Goal: Task Accomplishment & Management: Use online tool/utility

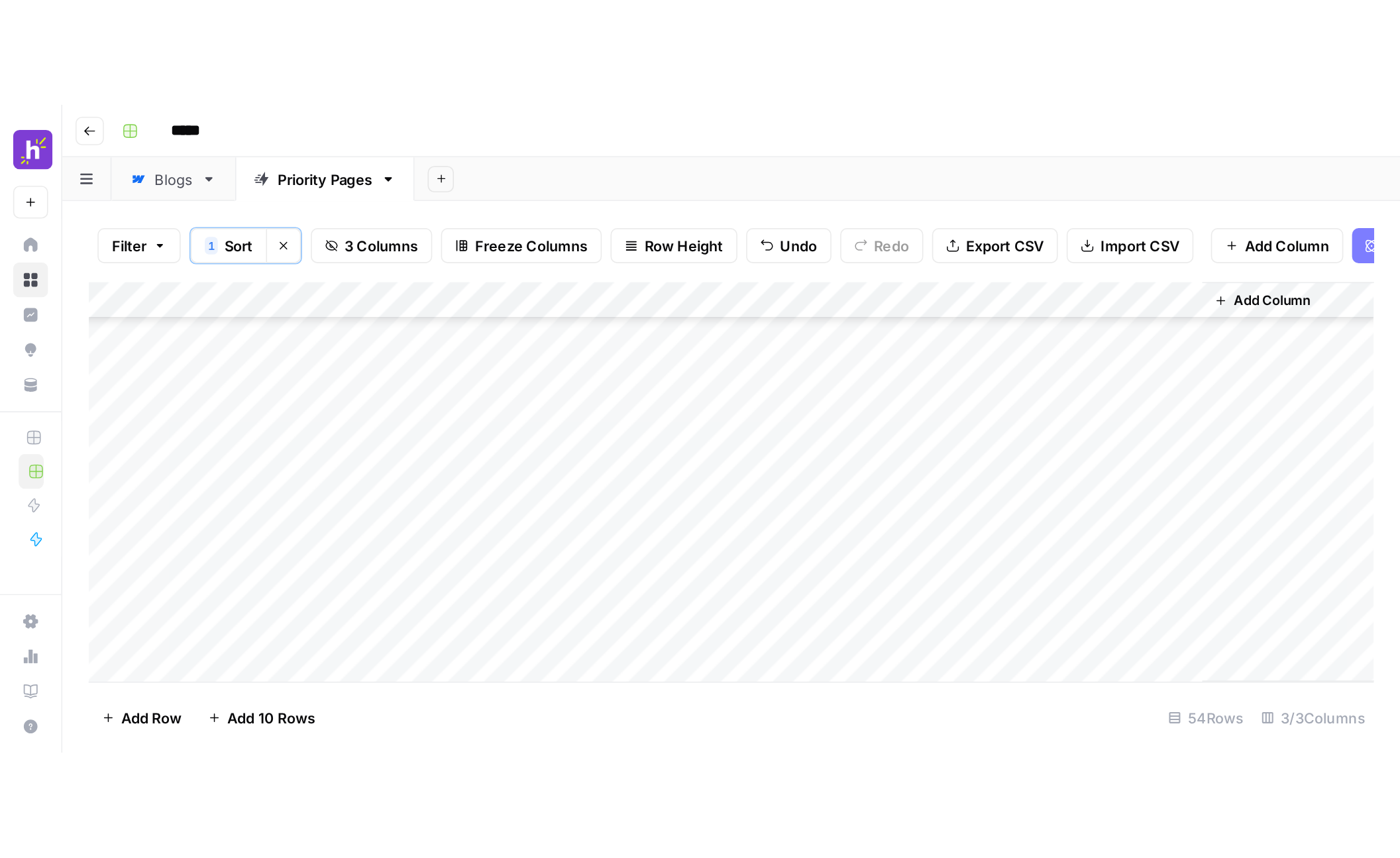
scroll to position [554, 0]
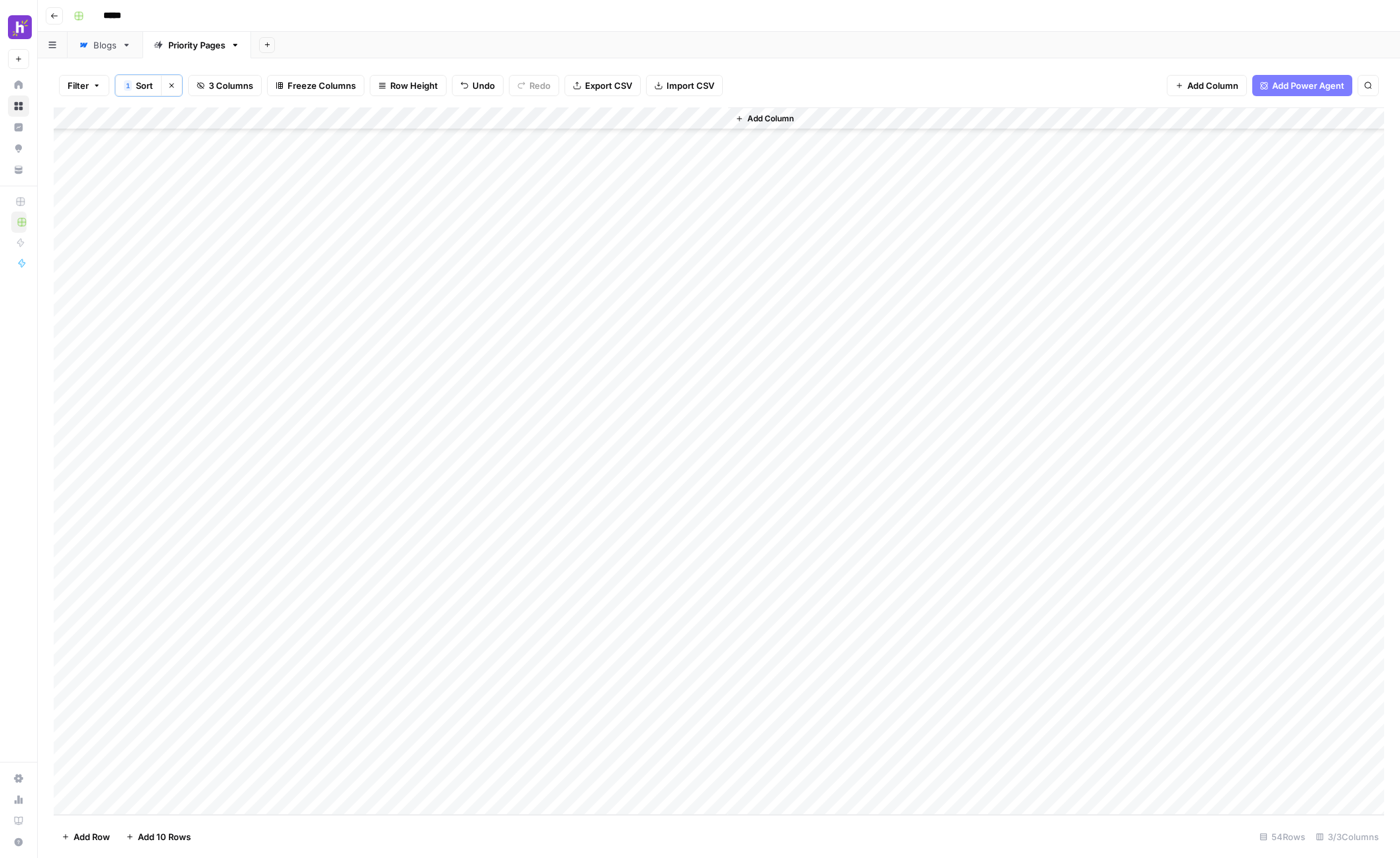
click at [200, 392] on div "Add Column" at bounding box center [720, 461] width 1331 height 708
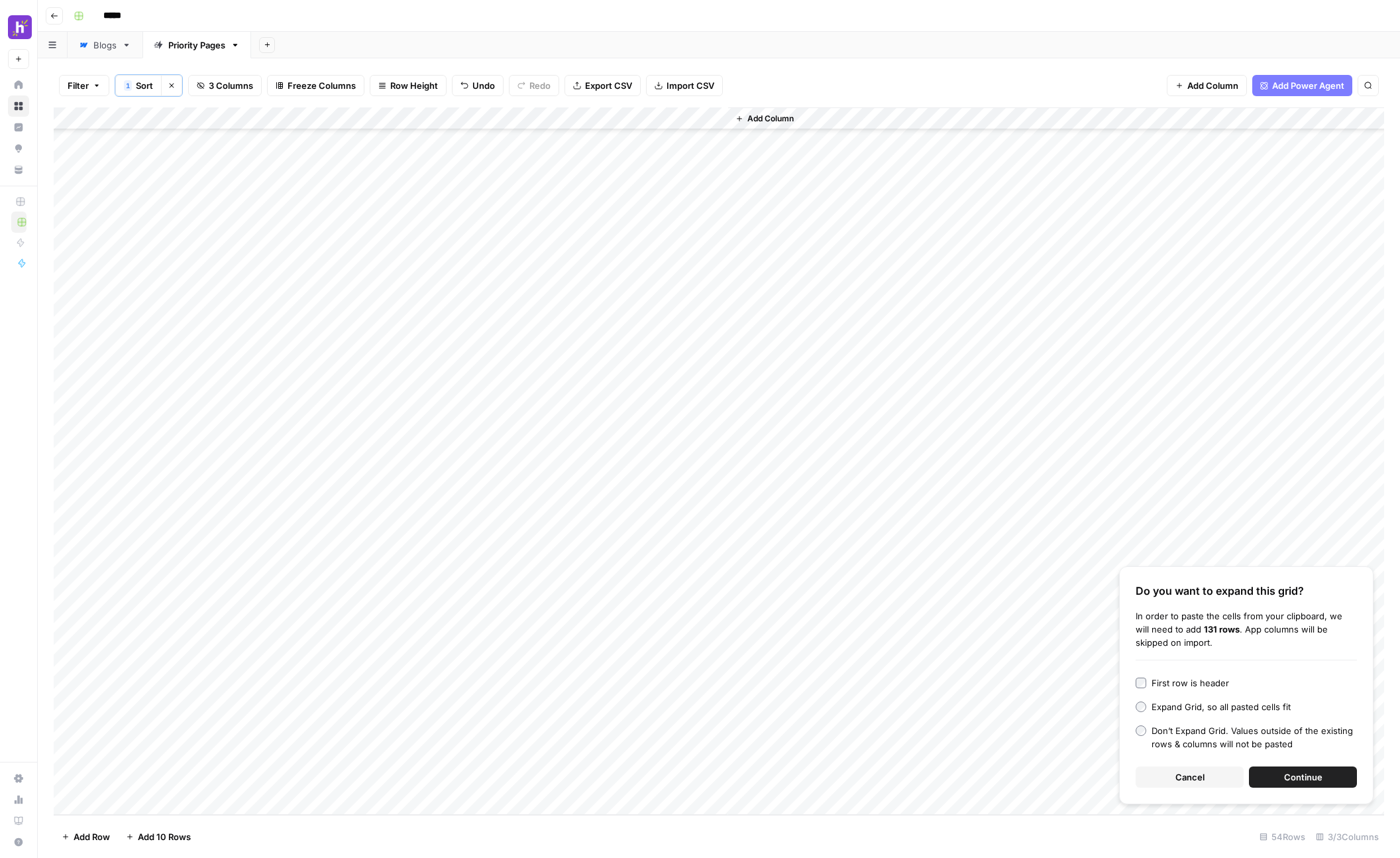
click at [847, 392] on span "Continue" at bounding box center [1303, 777] width 38 height 13
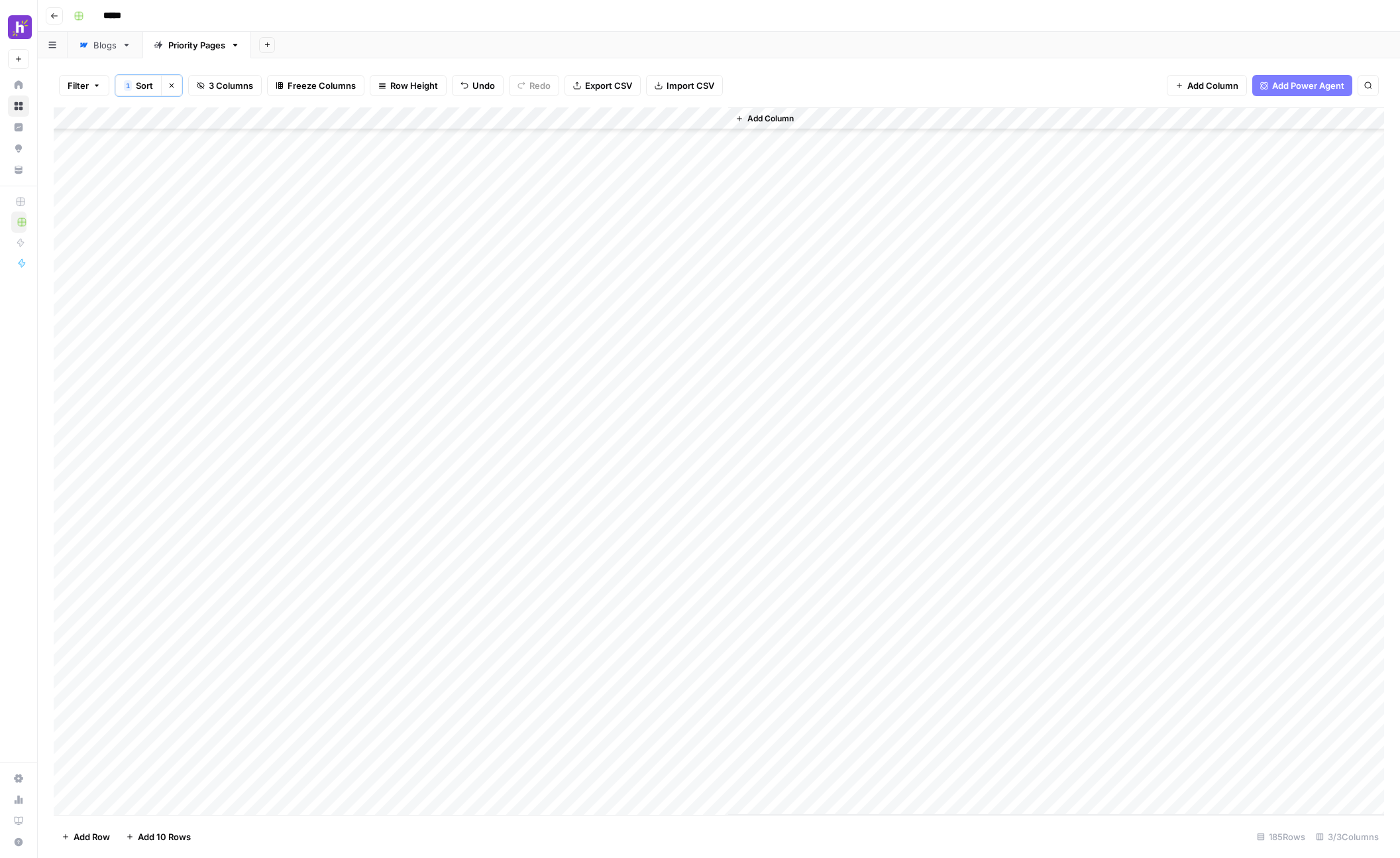
scroll to position [598, 0]
click at [597, 119] on div "Add Column" at bounding box center [720, 461] width 1331 height 708
click at [625, 195] on span "Remaining Rows" at bounding box center [643, 196] width 83 height 13
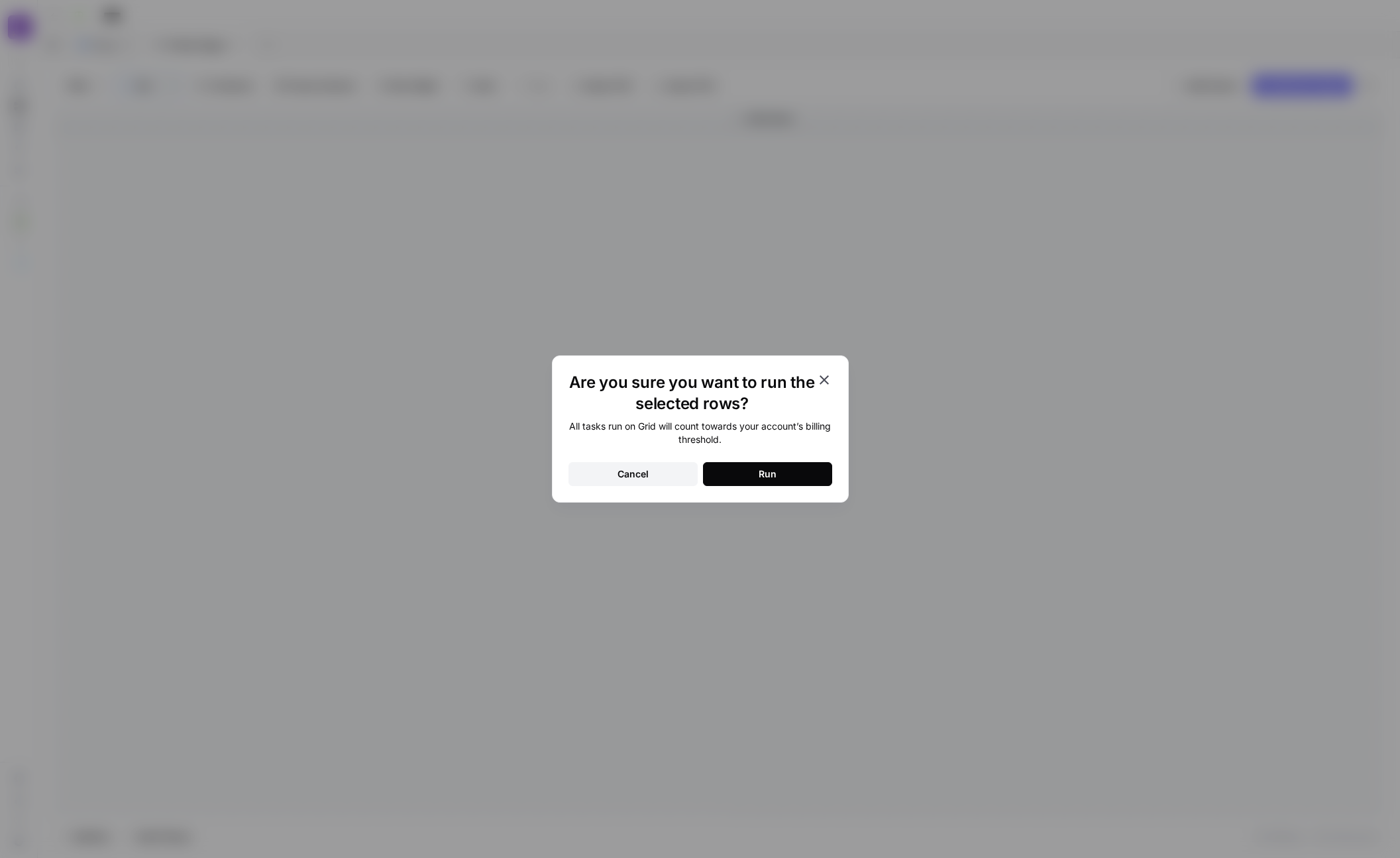
click at [730, 392] on button "Run" at bounding box center [767, 474] width 129 height 24
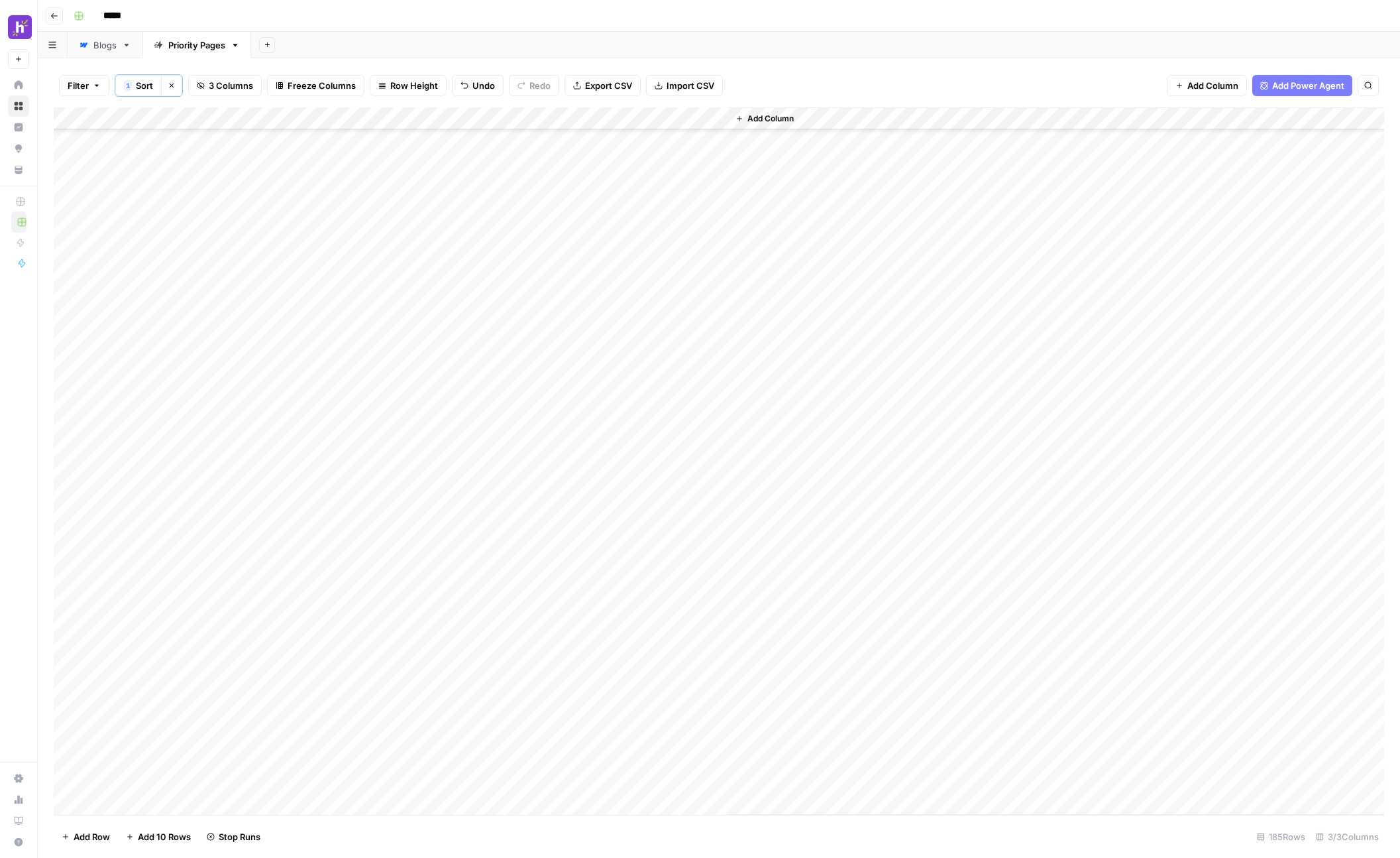
click at [713, 331] on div "Add Column" at bounding box center [720, 461] width 1331 height 708
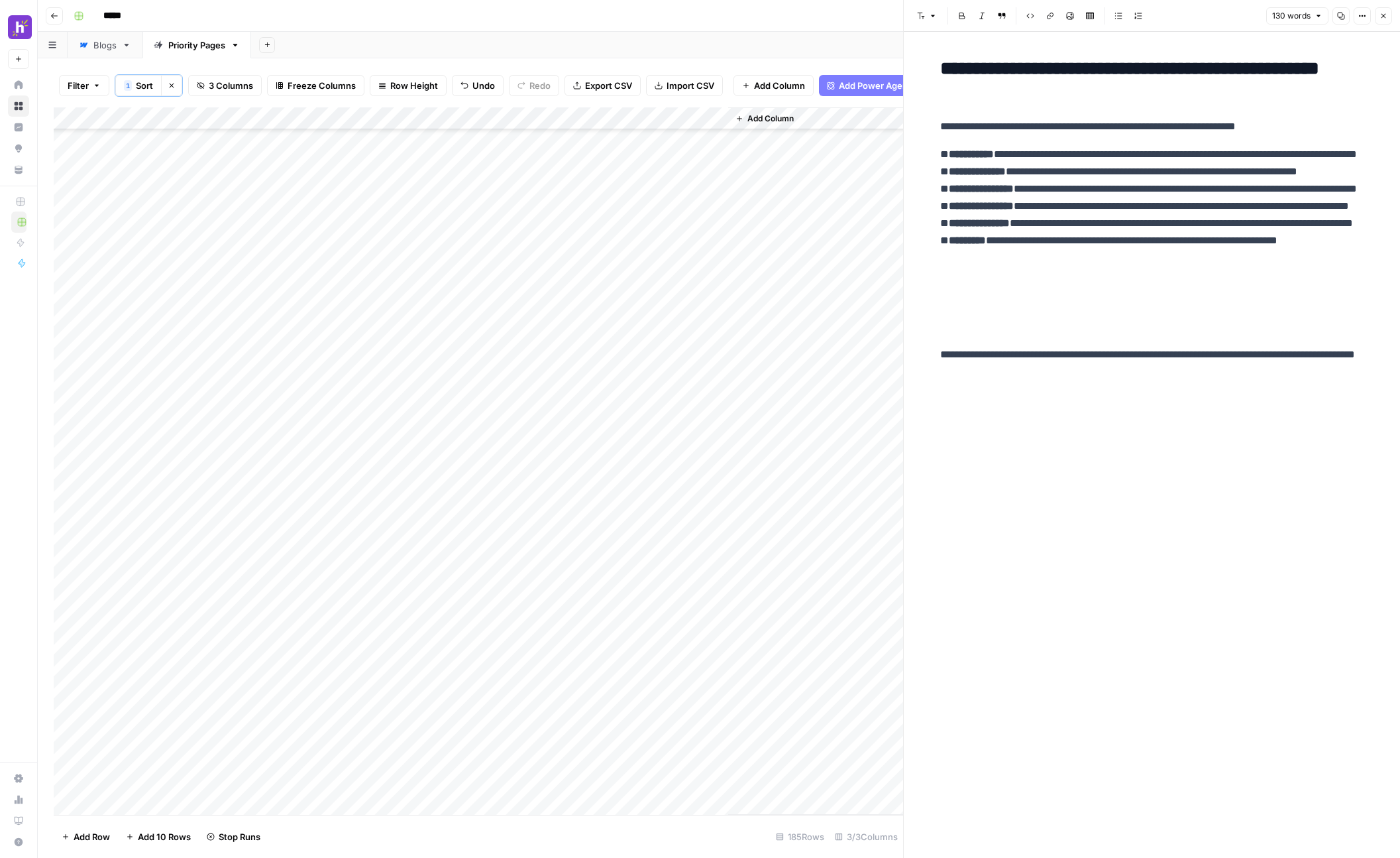
click at [716, 307] on div "Add Column" at bounding box center [479, 461] width 849 height 708
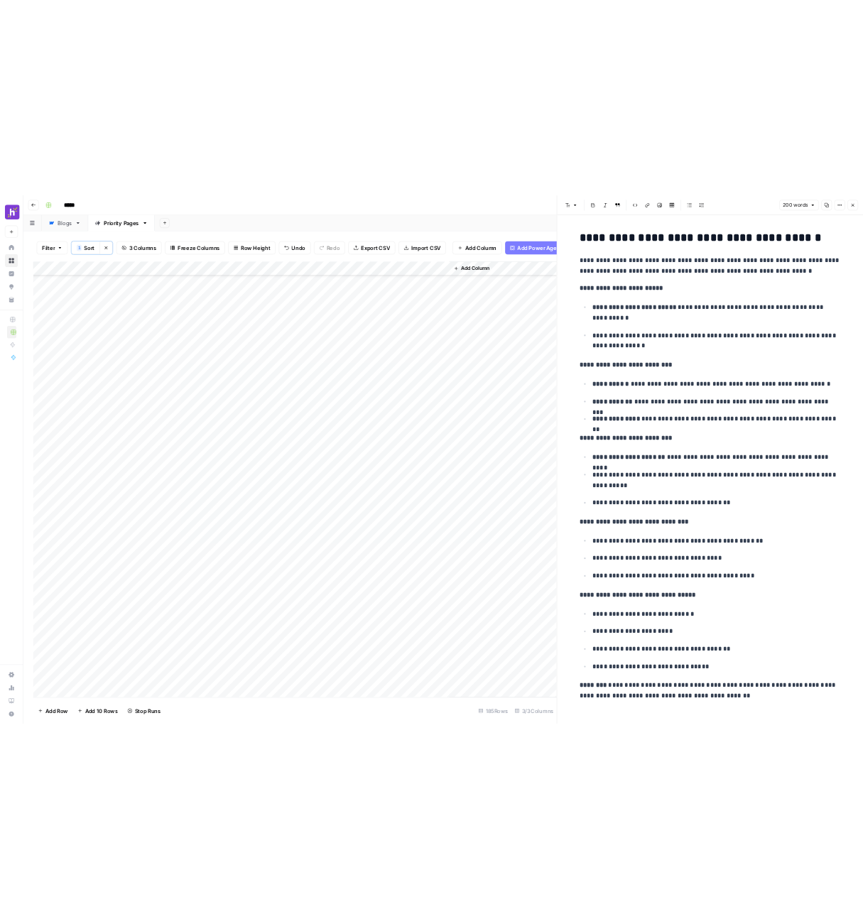
scroll to position [12, 0]
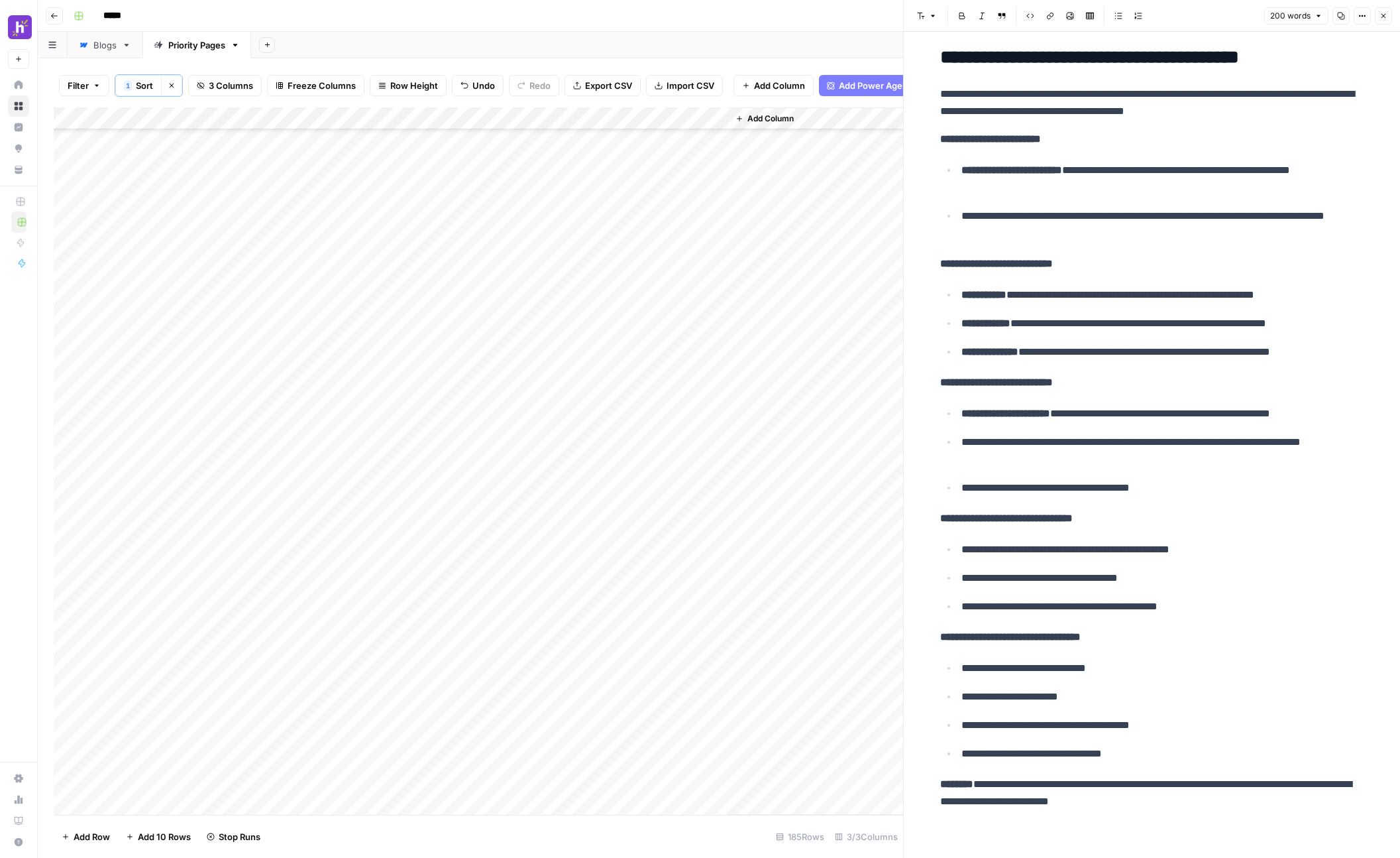
click at [711, 288] on div "Add Column" at bounding box center [479, 461] width 849 height 708
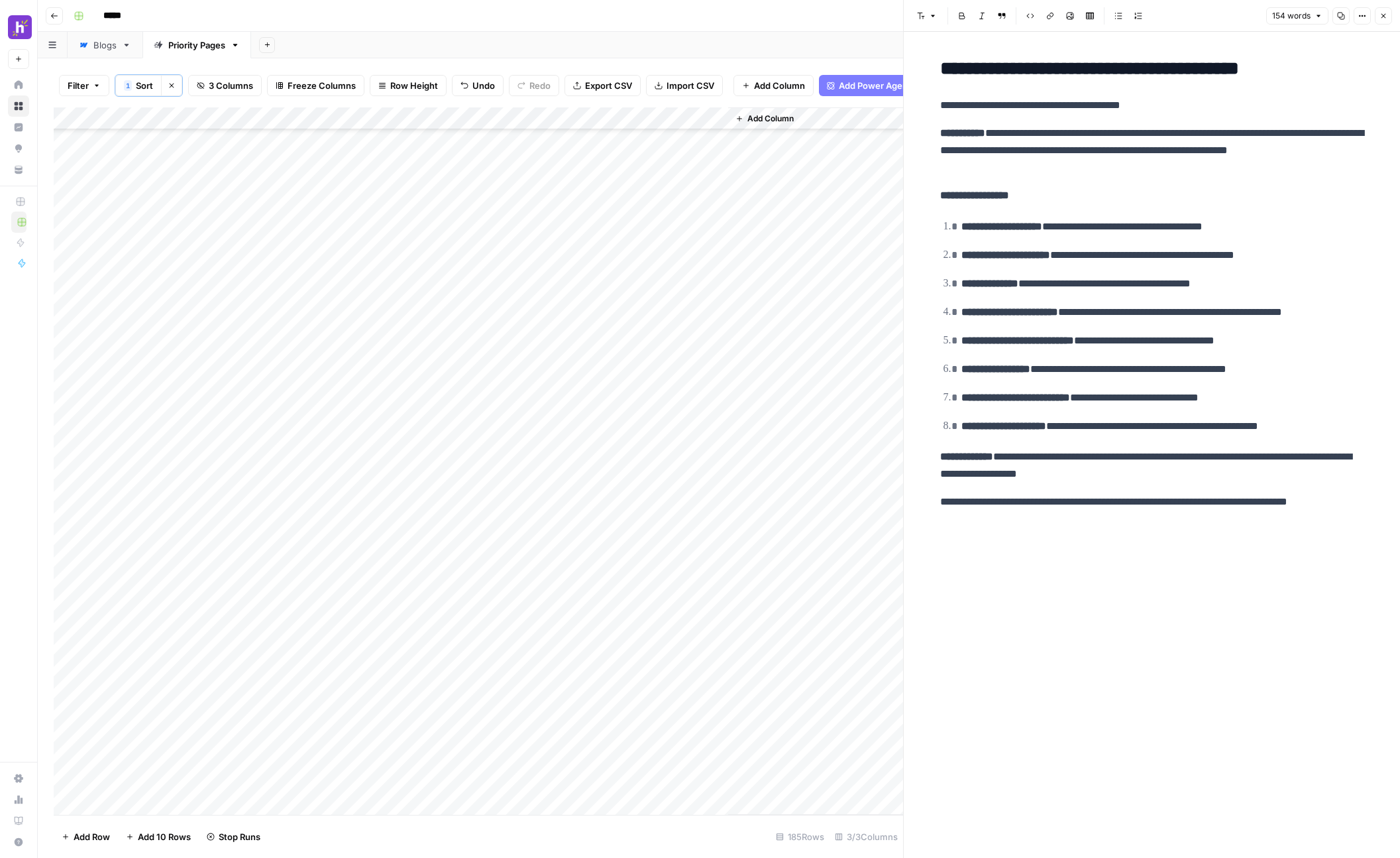
click at [717, 264] on div "Add Column" at bounding box center [479, 461] width 849 height 708
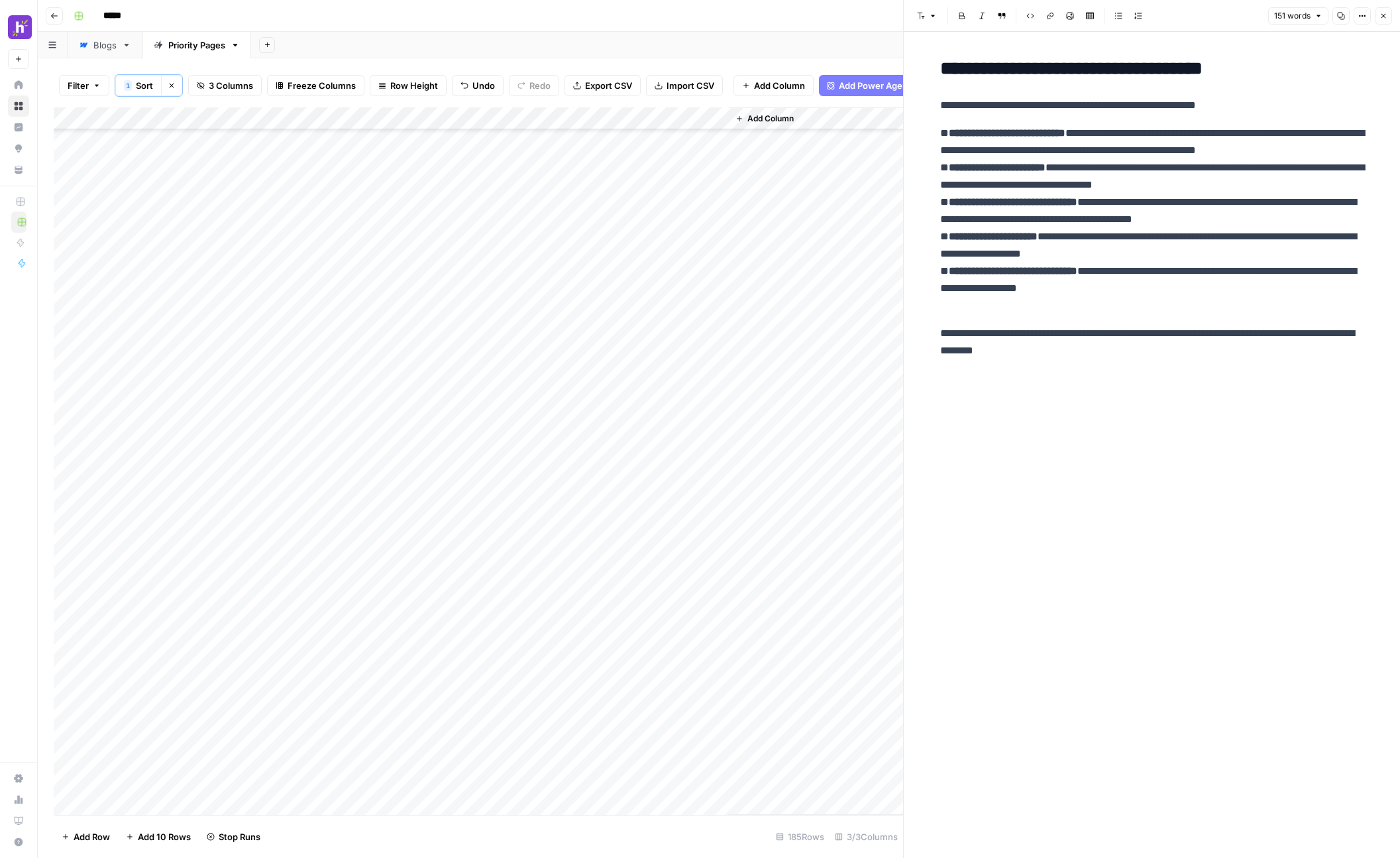
click at [791, 366] on div "Add Column" at bounding box center [815, 461] width 175 height 708
click at [651, 239] on div "Add Column" at bounding box center [479, 461] width 849 height 708
click at [717, 242] on div "Add Column" at bounding box center [479, 461] width 849 height 708
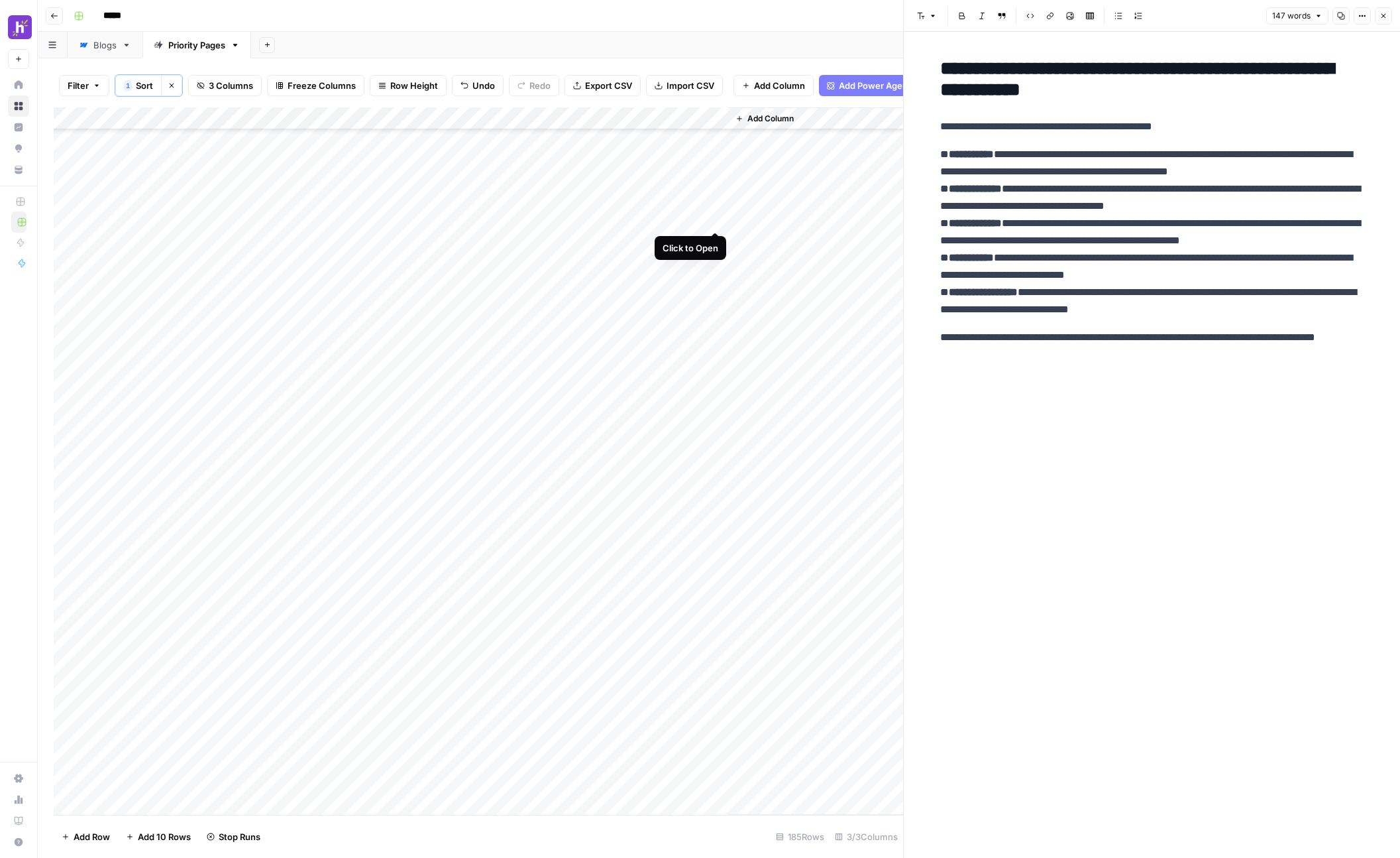
click at [714, 214] on div "Add Column" at bounding box center [479, 461] width 849 height 708
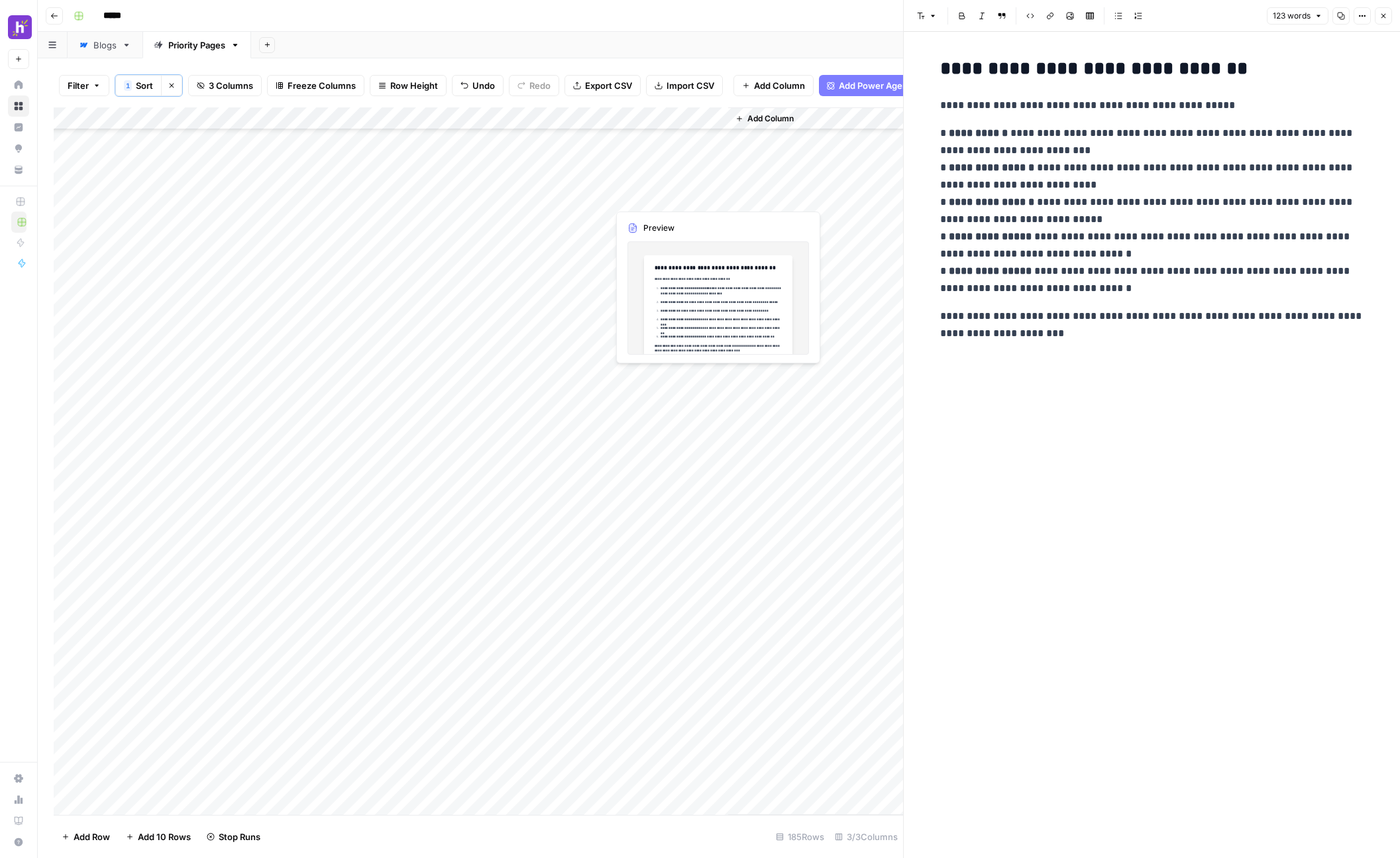
click at [715, 194] on div "Add Column" at bounding box center [479, 461] width 849 height 708
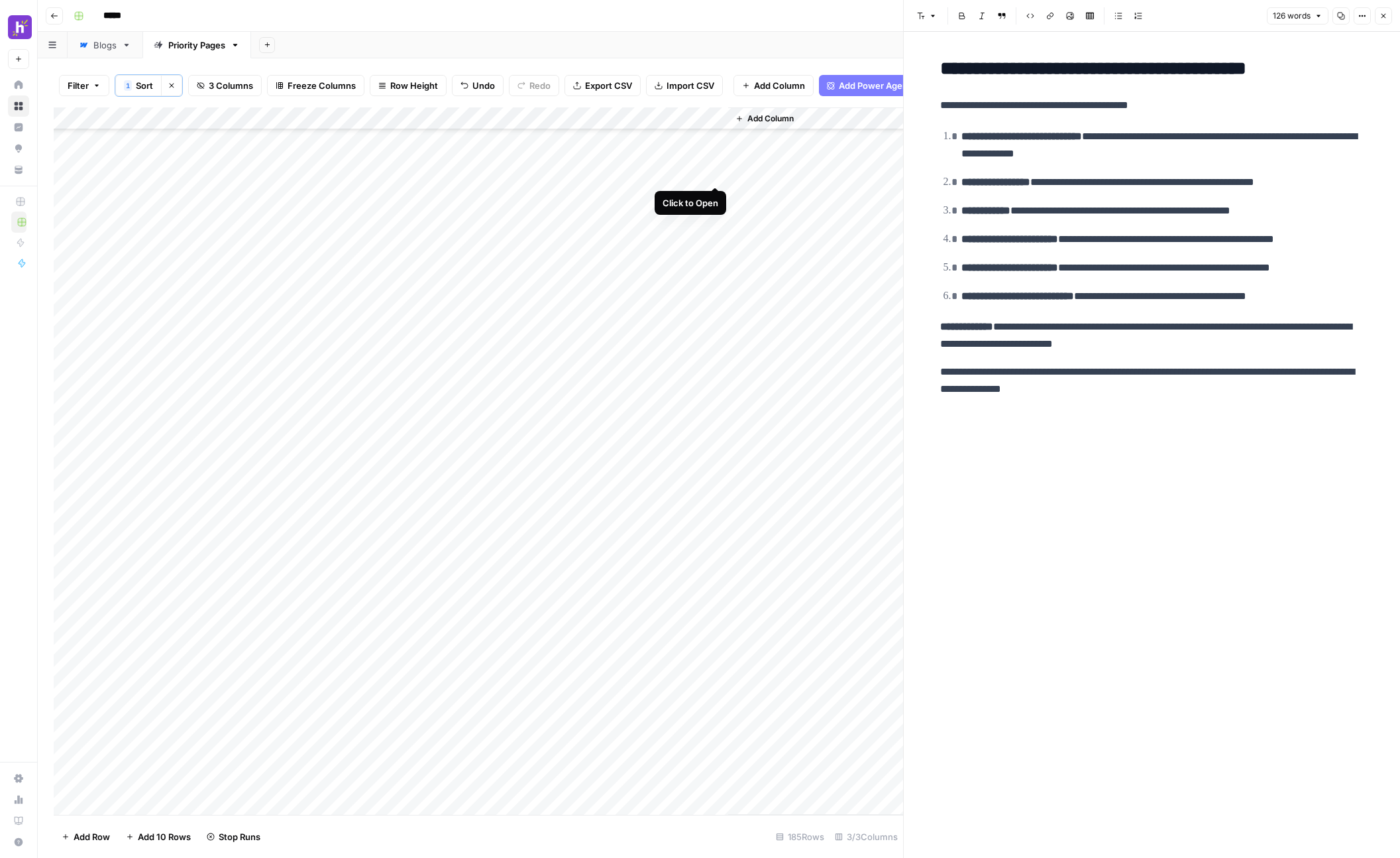
click at [715, 176] on div "Add Column" at bounding box center [479, 461] width 849 height 708
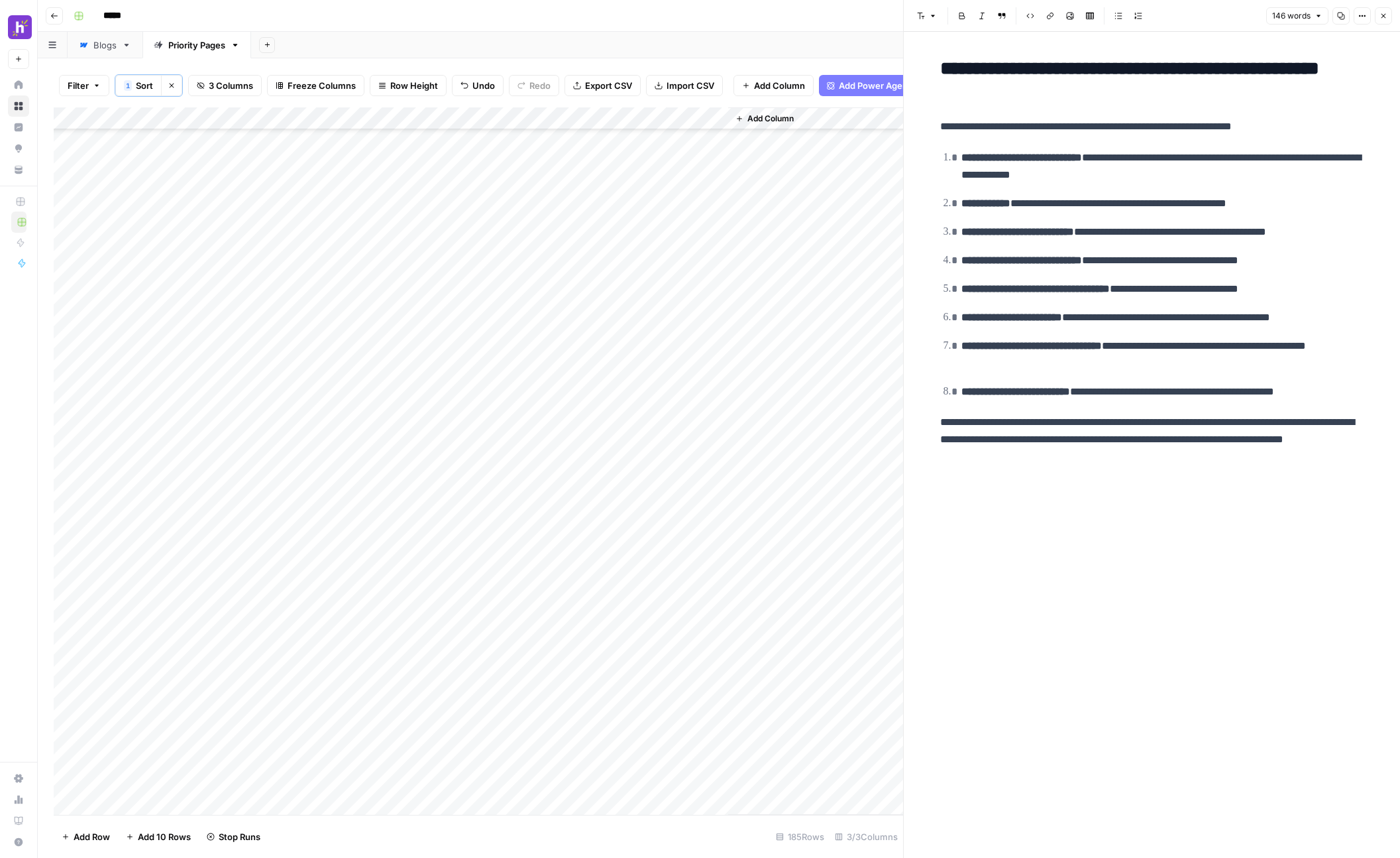
click at [847, 21] on button "Close" at bounding box center [1383, 16] width 17 height 17
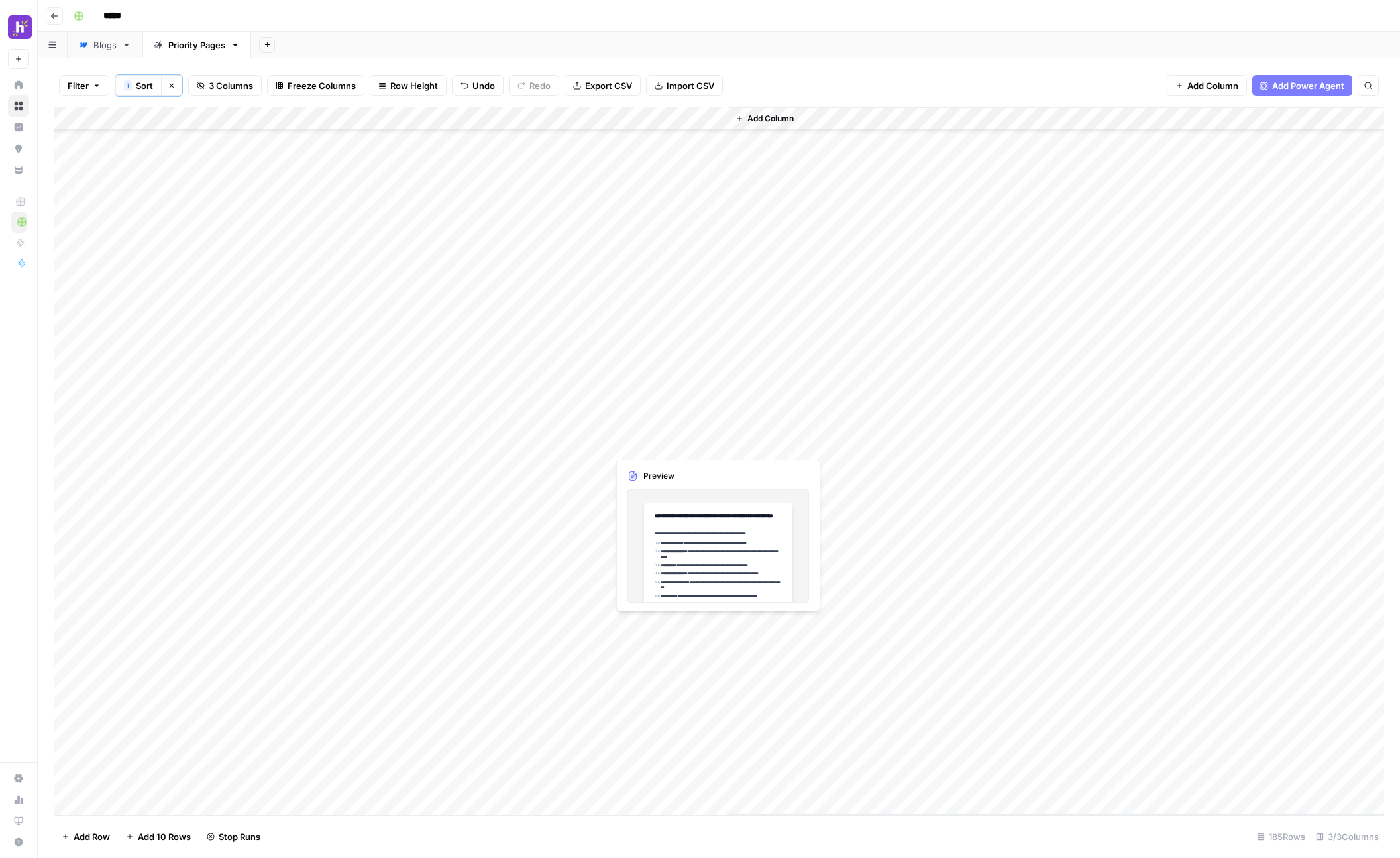
click at [721, 392] on div "Add Column" at bounding box center [720, 461] width 1331 height 708
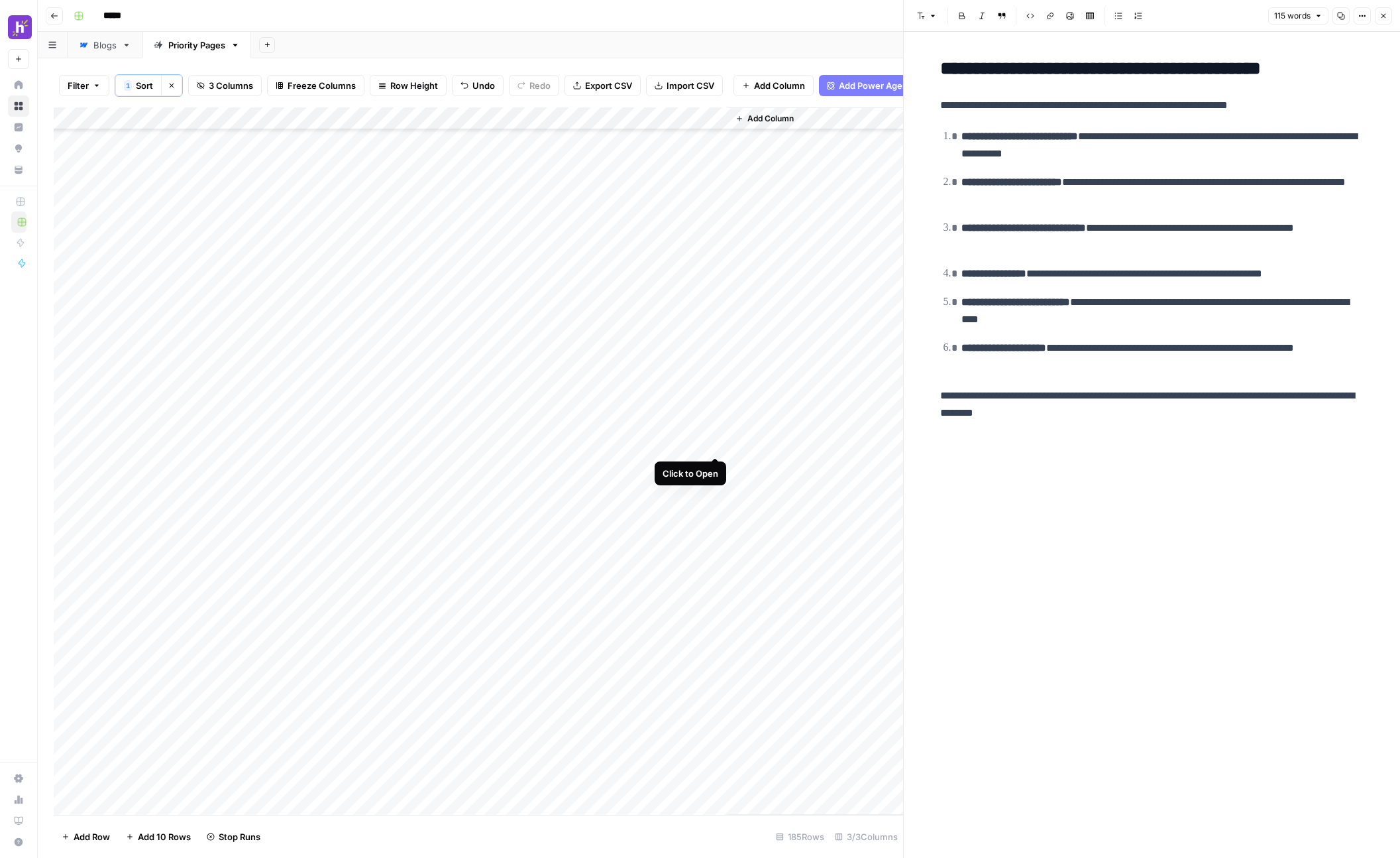
click at [717, 392] on div "Add Column" at bounding box center [479, 461] width 849 height 708
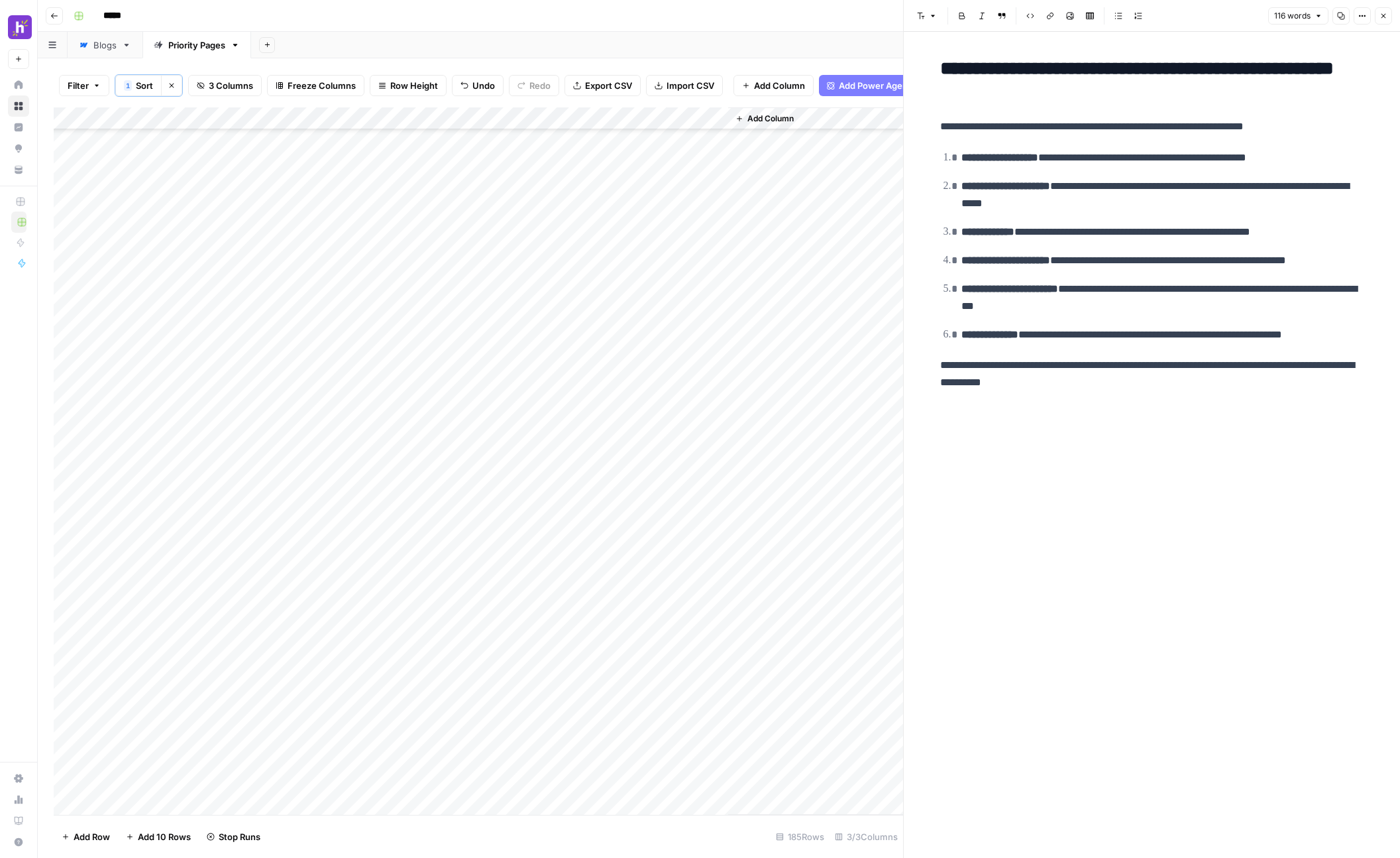
click at [847, 17] on icon "button" at bounding box center [1383, 16] width 8 height 8
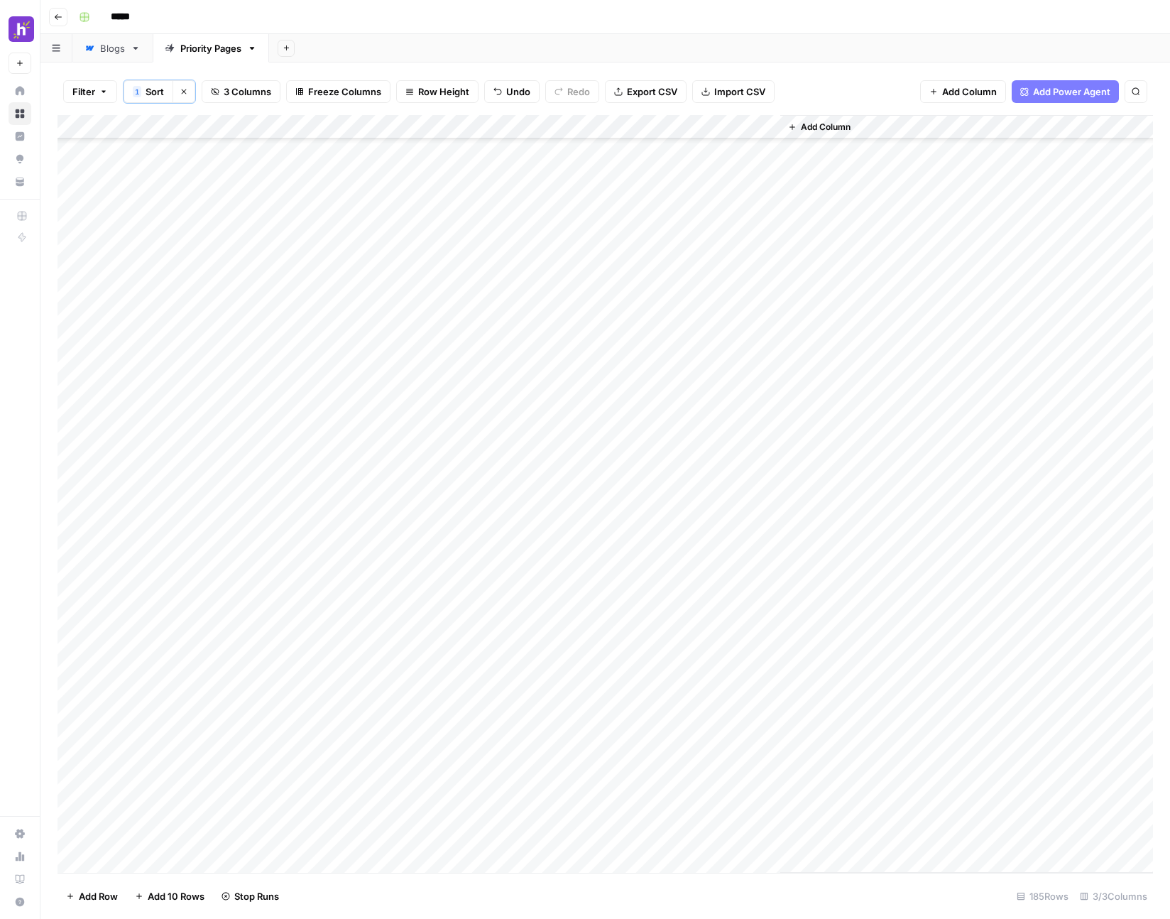
scroll to position [1634, 0]
